Goal: Check status: Check status

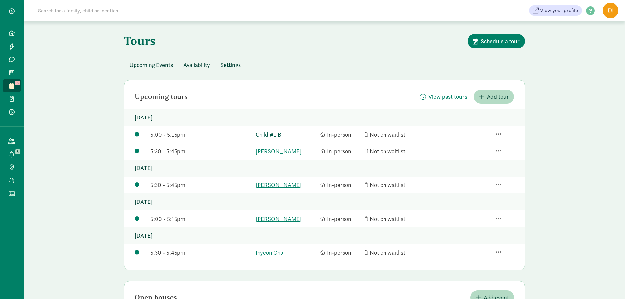
click at [271, 133] on link "Child #1 B" at bounding box center [286, 134] width 61 height 9
click at [270, 150] on link "Chael White" at bounding box center [286, 151] width 61 height 9
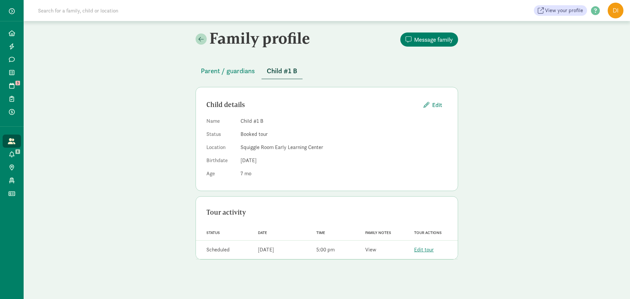
click at [367, 251] on link "View" at bounding box center [370, 249] width 11 height 7
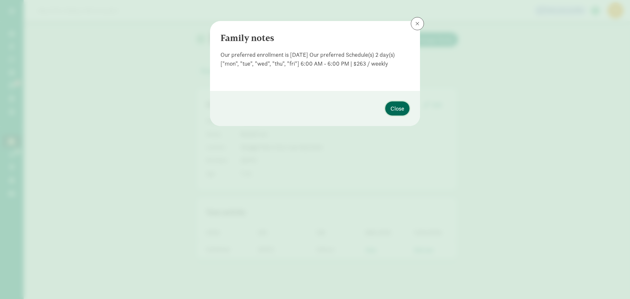
click at [396, 106] on span "Close" at bounding box center [398, 108] width 14 height 9
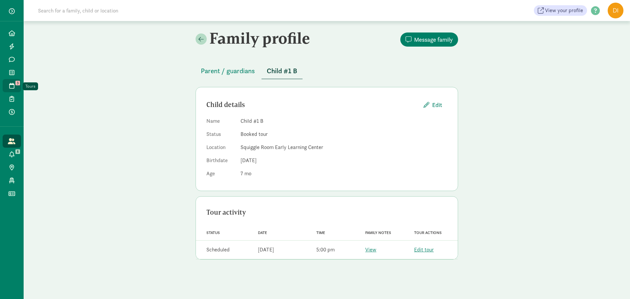
click at [13, 86] on icon at bounding box center [11, 86] width 5 height 6
click at [373, 248] on link "View" at bounding box center [370, 249] width 11 height 7
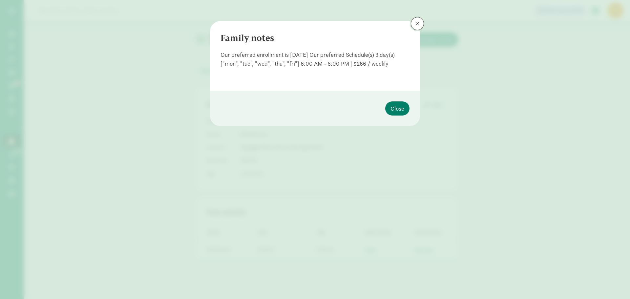
click at [418, 22] on span at bounding box center [418, 23] width 4 height 5
